Goal: Book appointment/travel/reservation

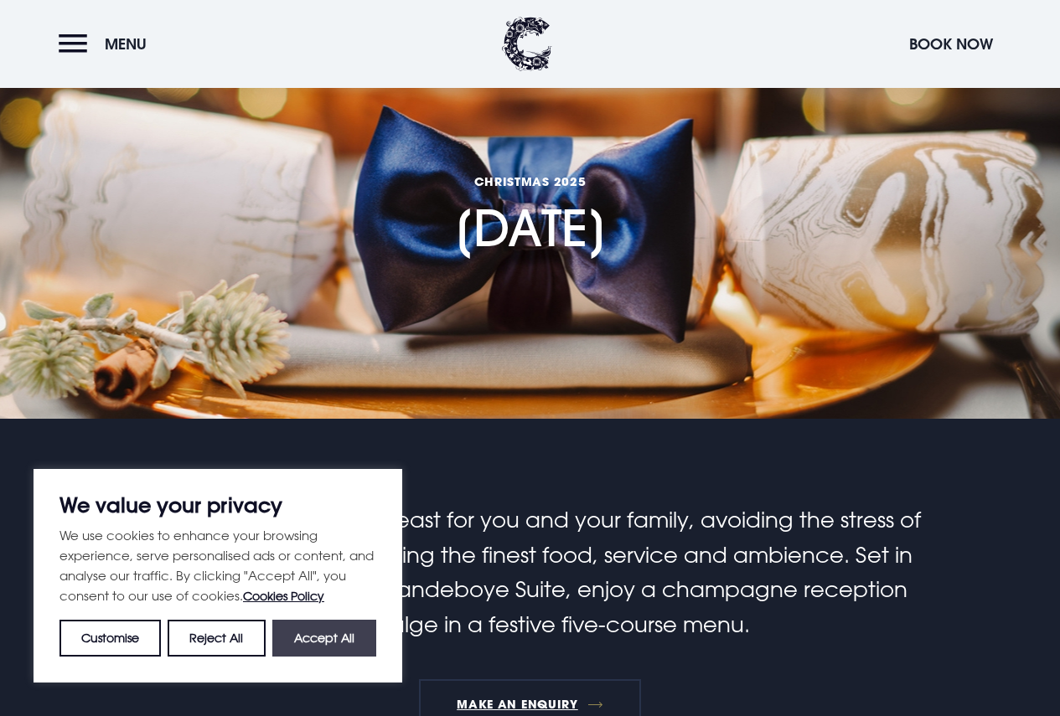
click at [327, 632] on button "Accept All" at bounding box center [324, 638] width 104 height 37
checkbox input "true"
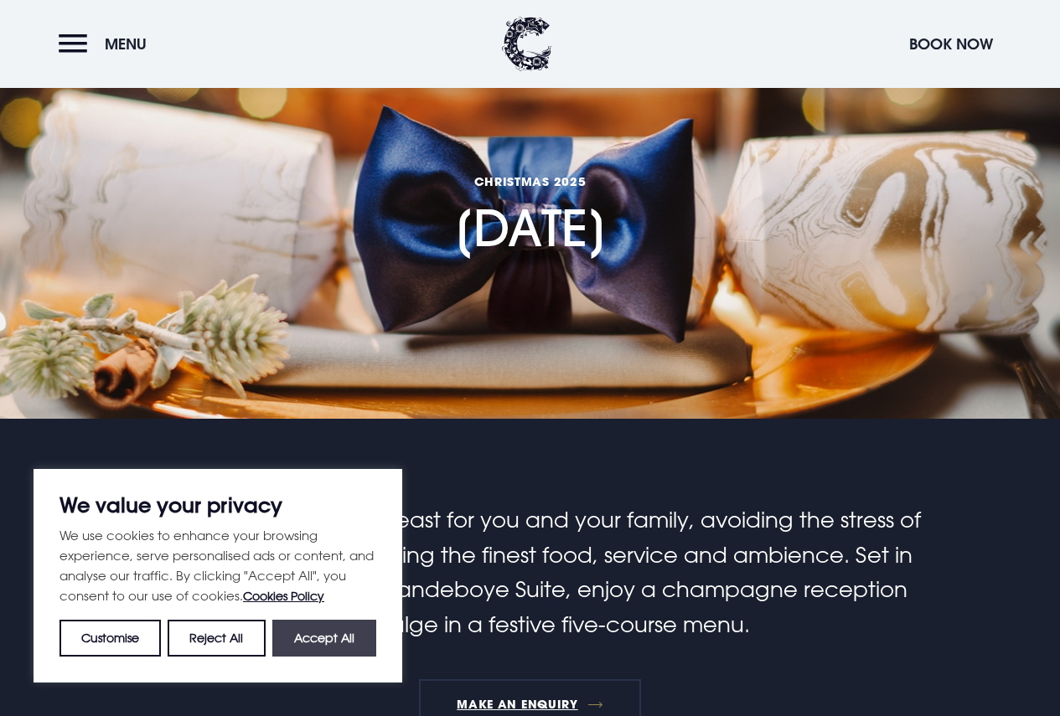
checkbox input "true"
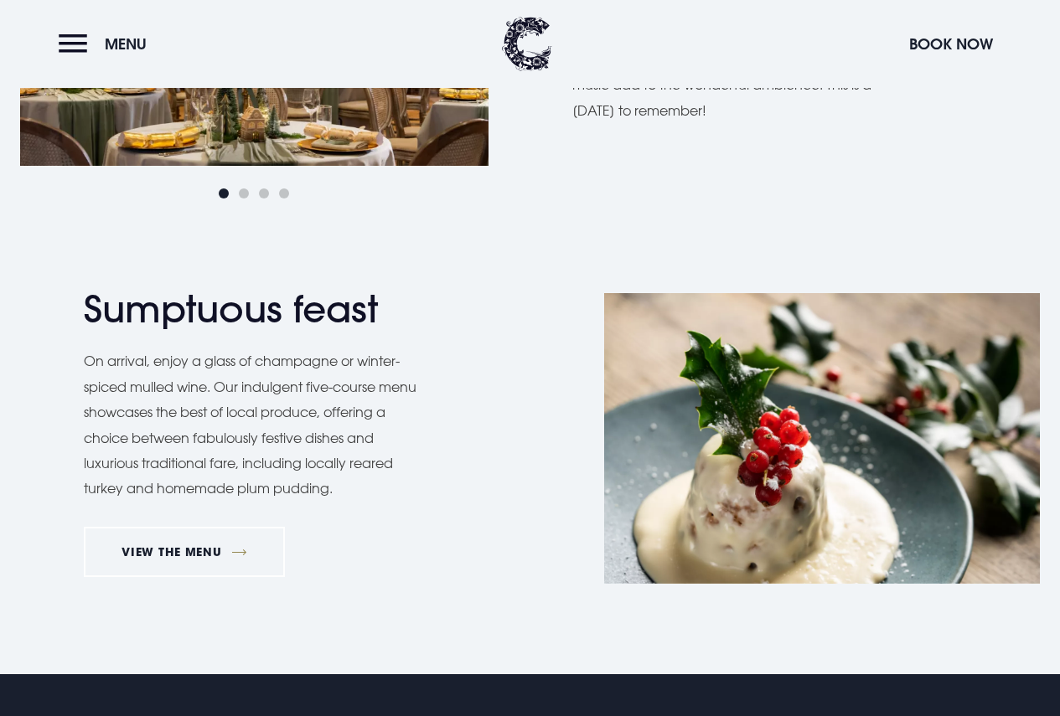
scroll to position [1173, 0]
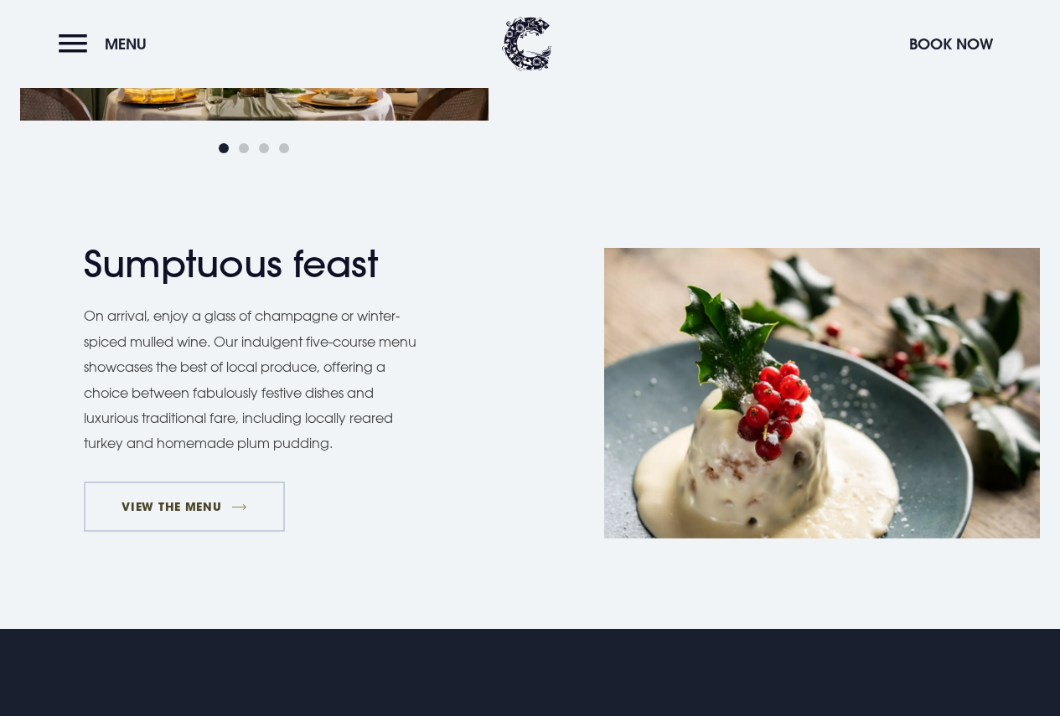
click at [149, 507] on link "VIEW THE MENU" at bounding box center [184, 507] width 201 height 50
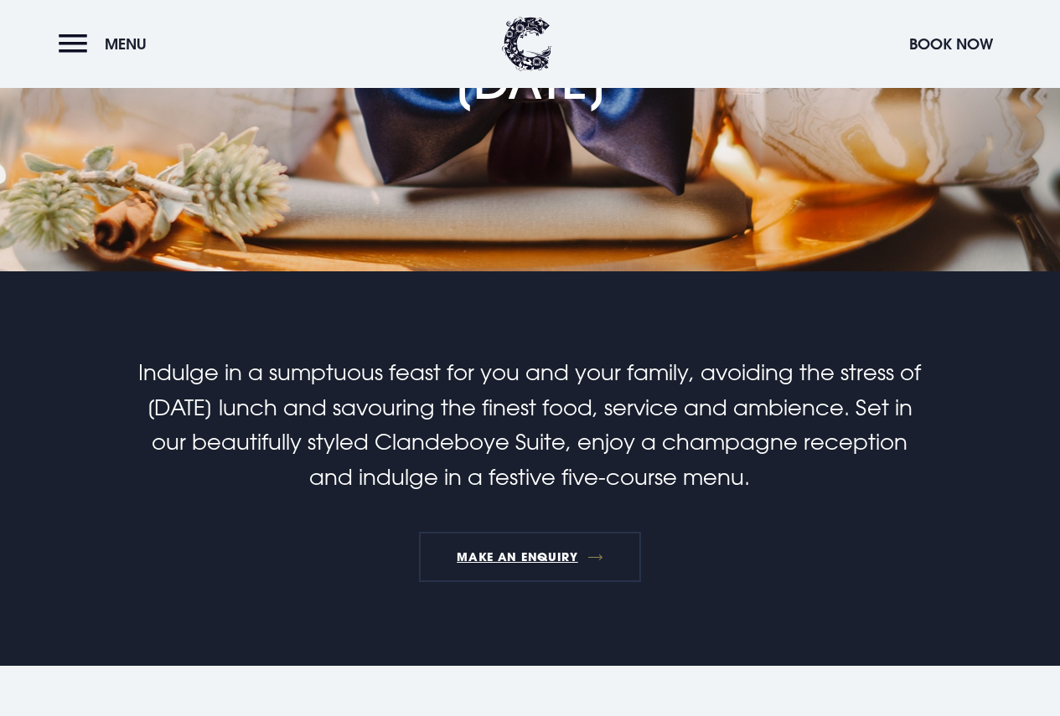
scroll to position [168, 0]
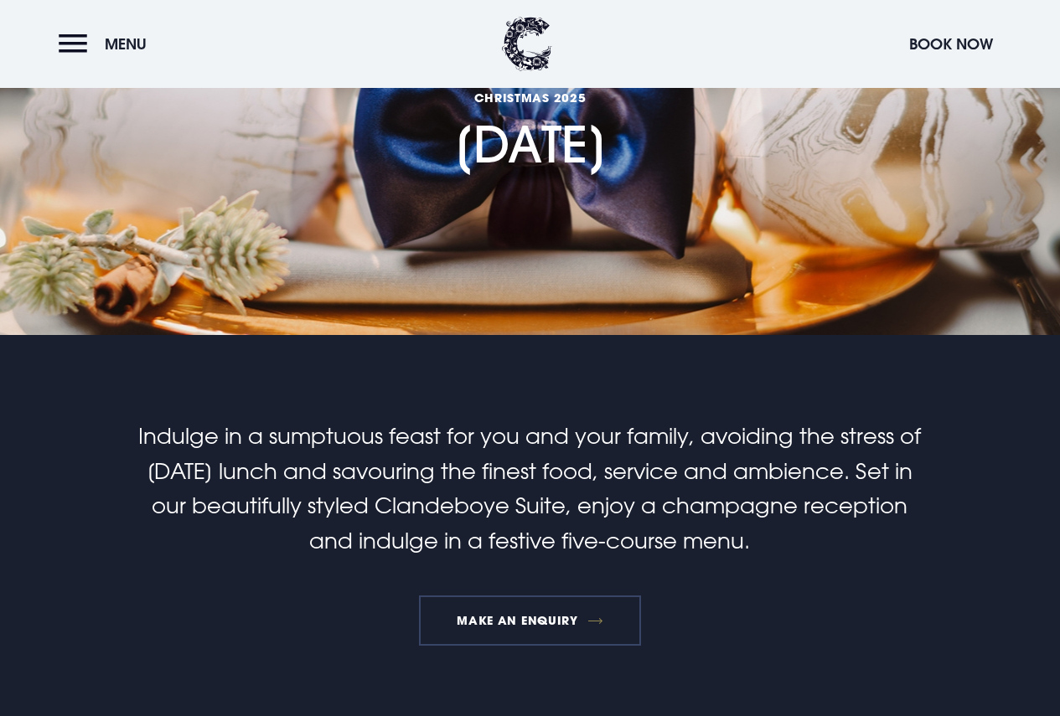
click at [464, 619] on link "MAKE AN ENQUIRY" at bounding box center [530, 620] width 222 height 50
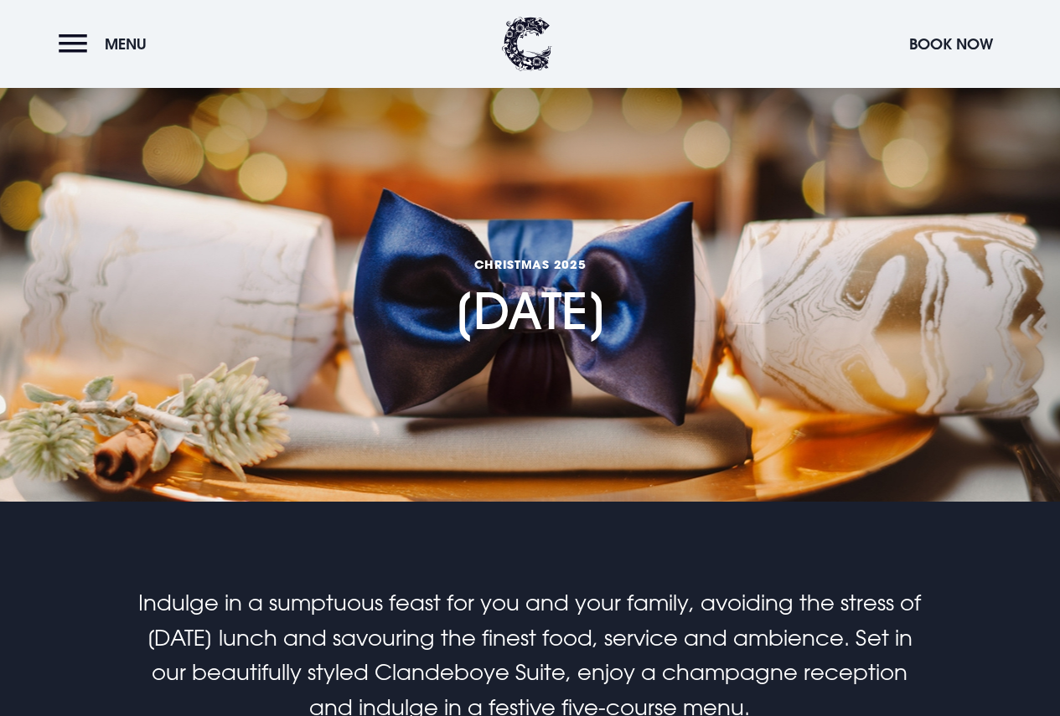
scroll to position [0, 0]
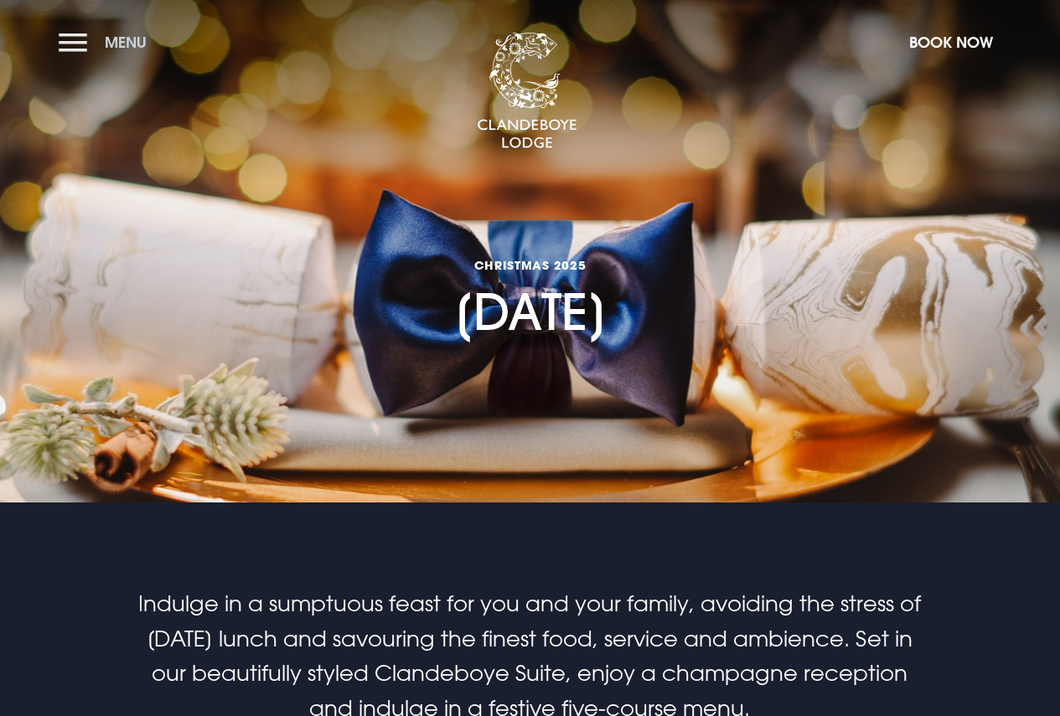
click at [88, 38] on button "Menu" at bounding box center [107, 42] width 96 height 36
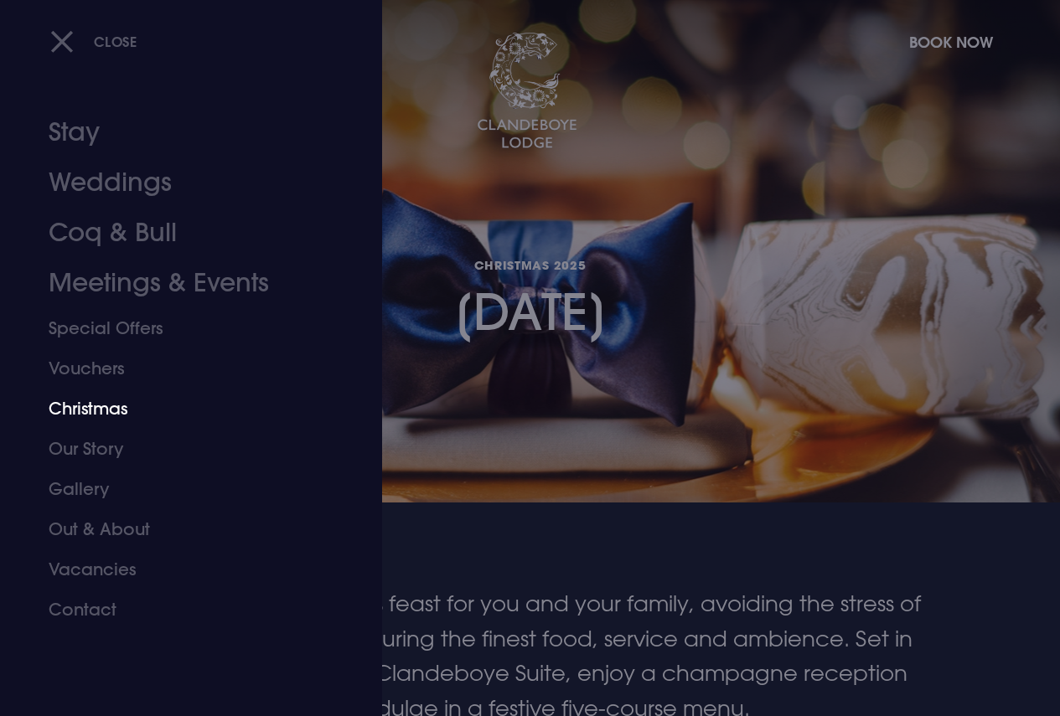
click at [99, 405] on link "Christmas" at bounding box center [180, 409] width 262 height 40
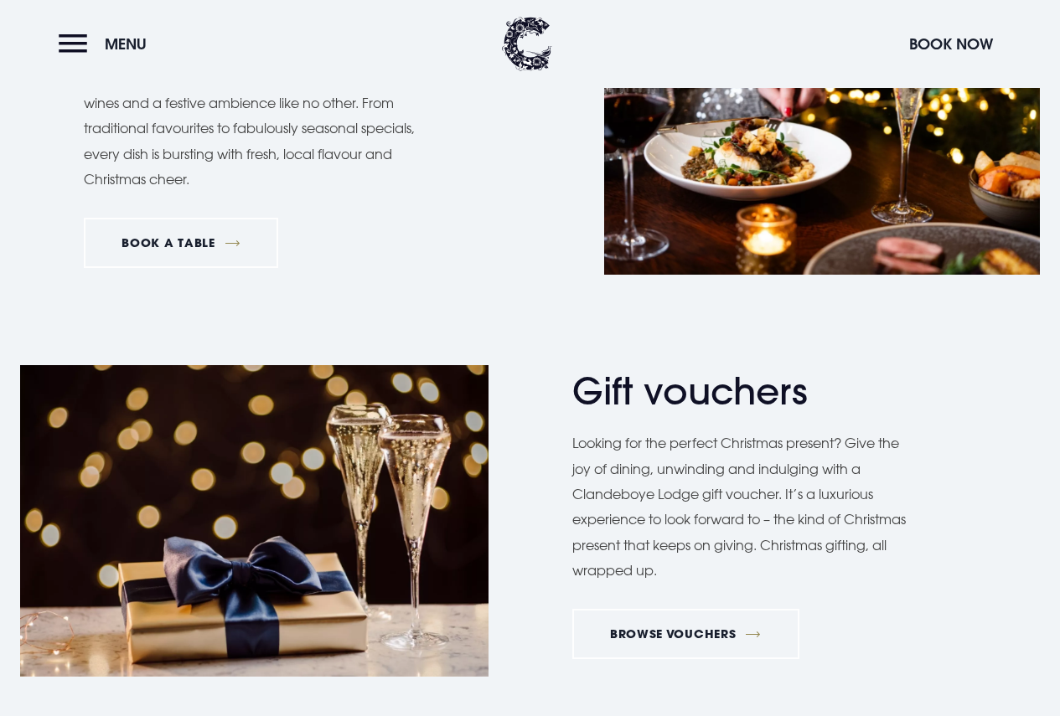
scroll to position [2596, 0]
